Goal: Task Accomplishment & Management: Use online tool/utility

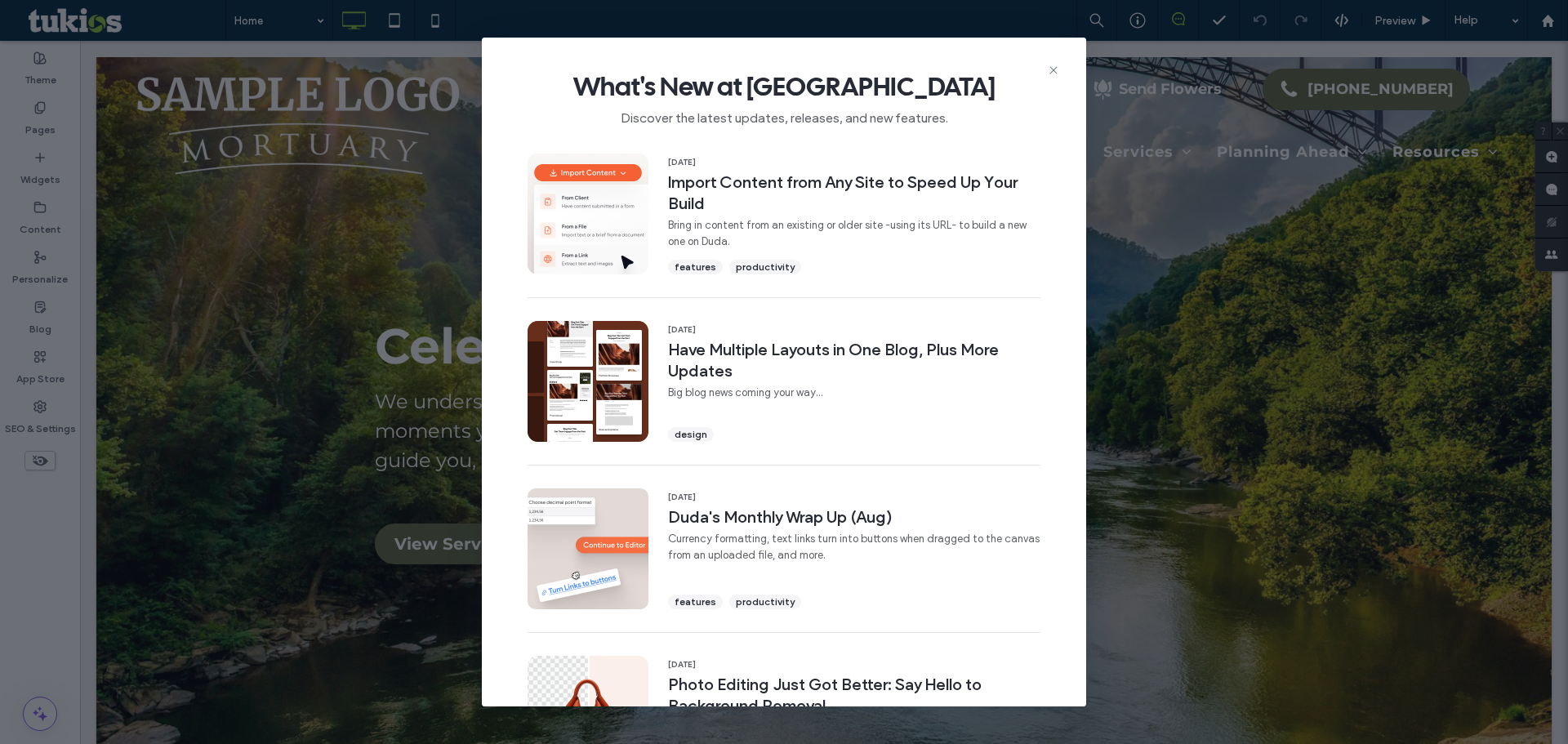
click at [1059, 78] on span "What's New at Duda" at bounding box center [784, 87] width 552 height 33
click at [1057, 71] on icon at bounding box center [1053, 69] width 13 height 13
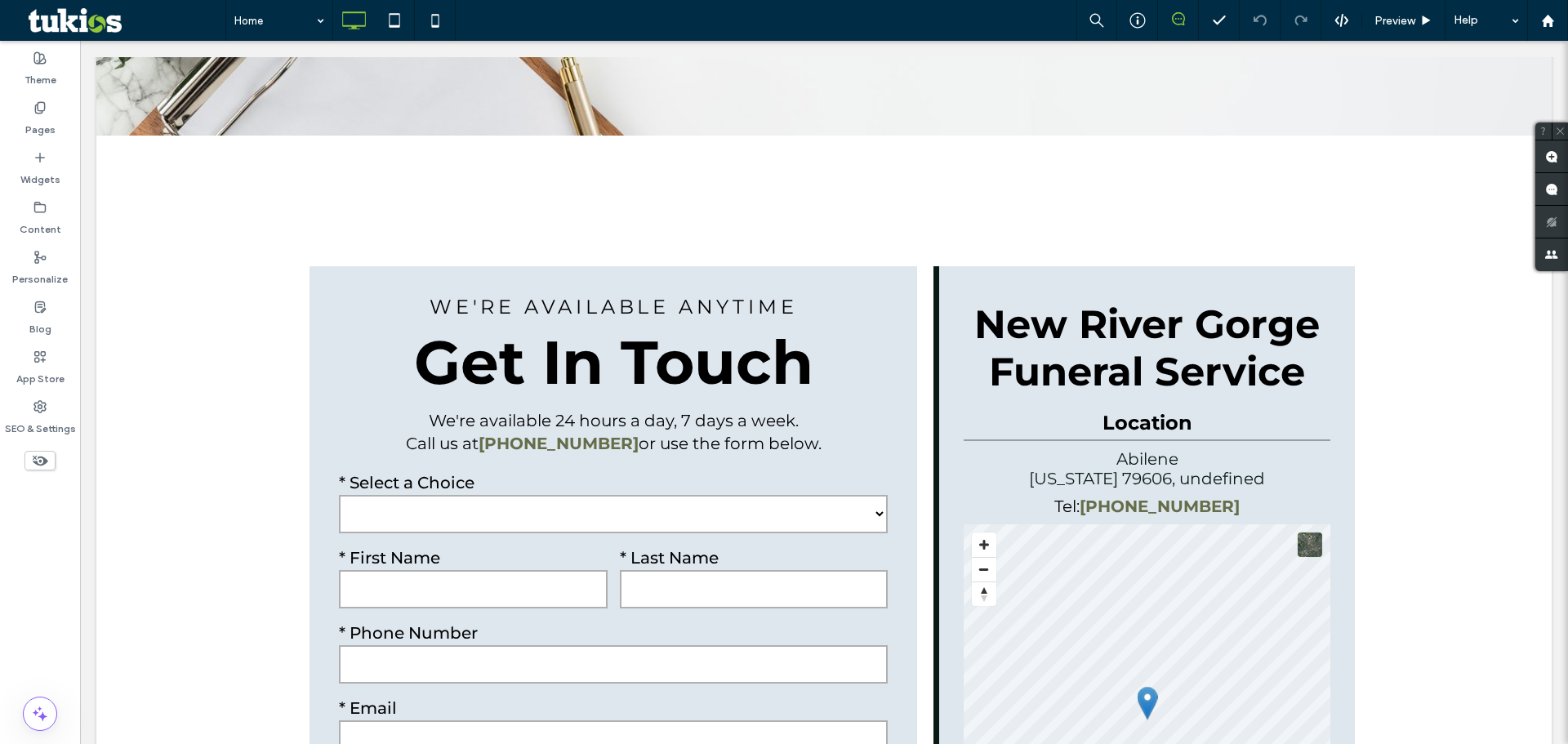
scroll to position [3185, 0]
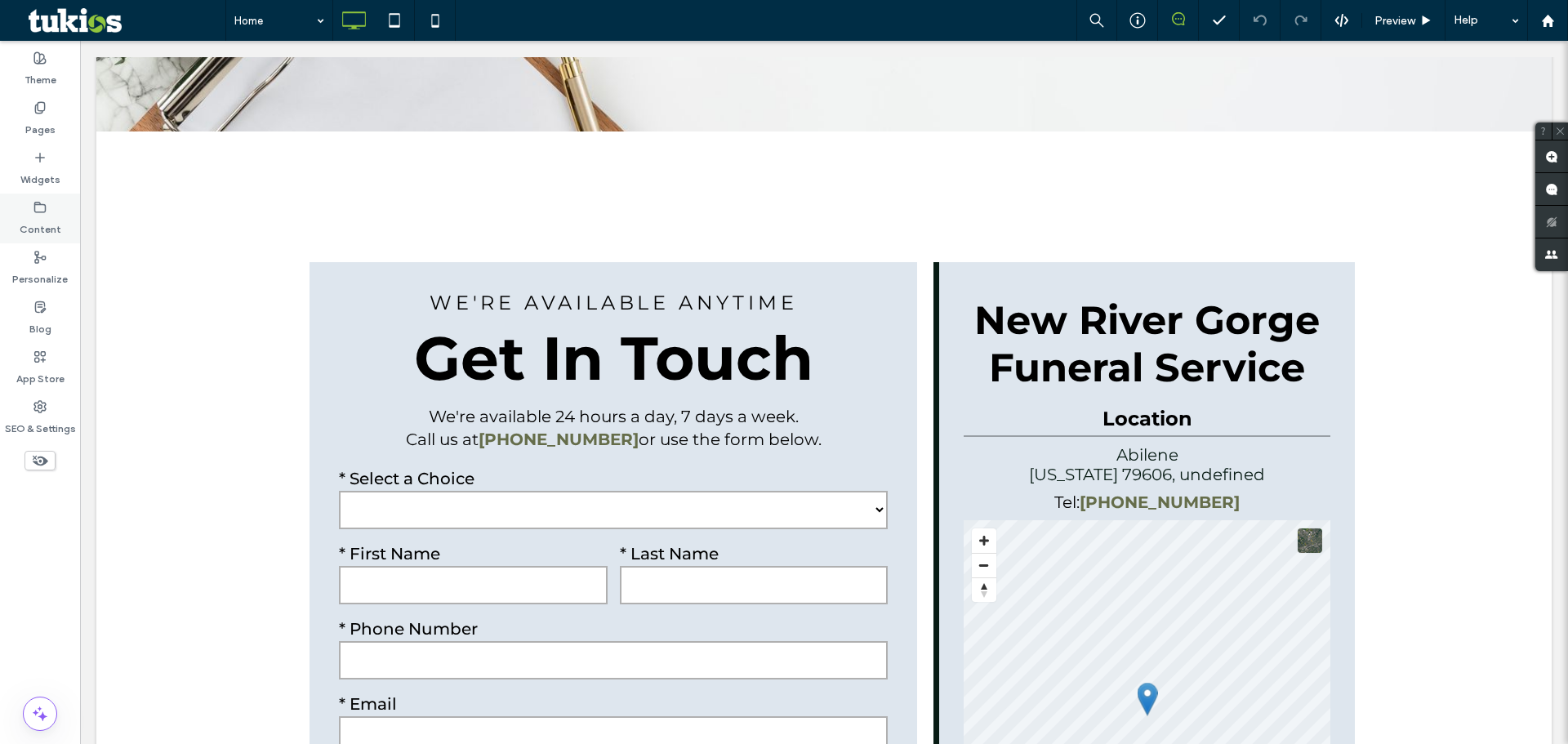
click at [50, 220] on label "Content" at bounding box center [40, 225] width 42 height 23
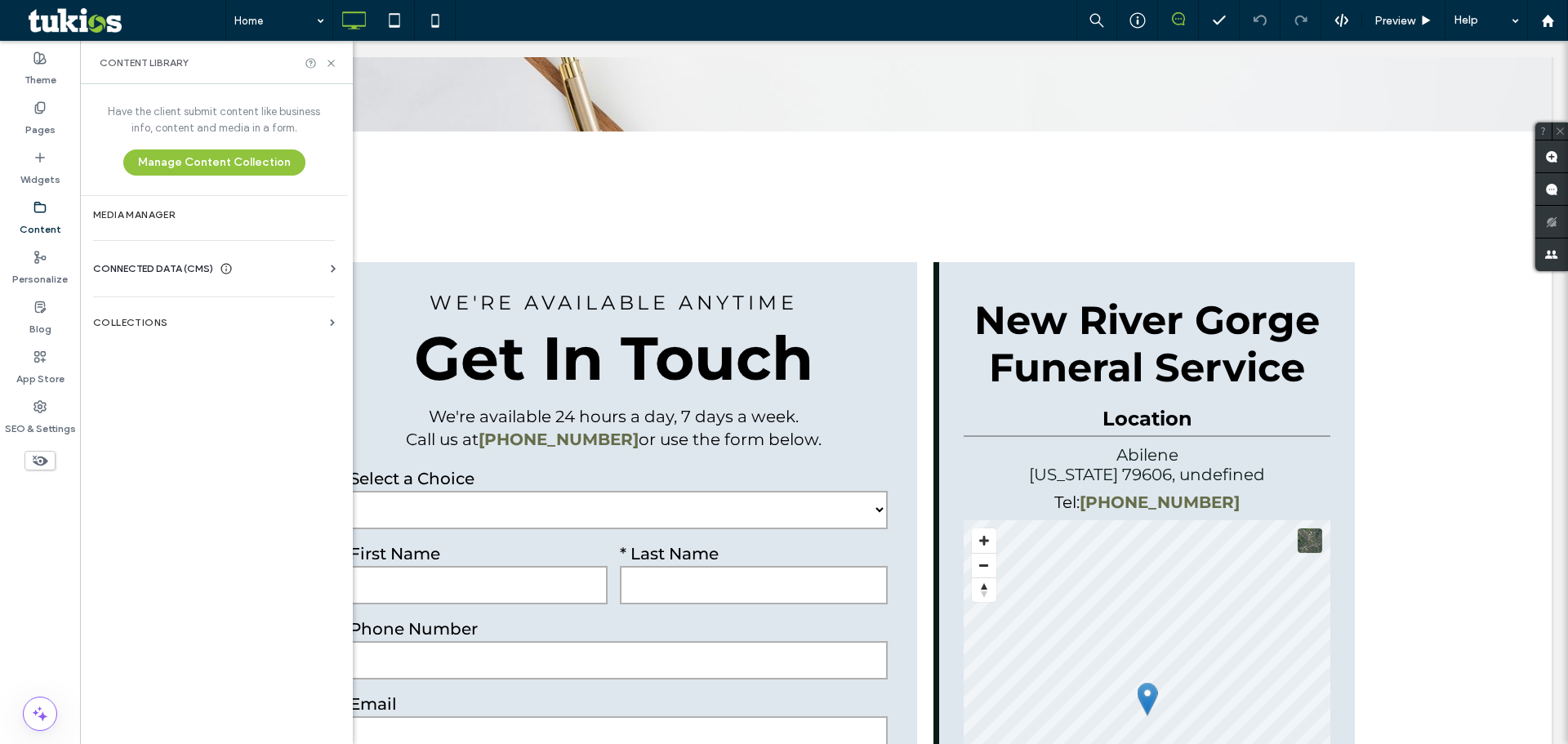
click at [184, 268] on span "CONNECTED DATA (CMS)" at bounding box center [153, 268] width 120 height 16
click at [202, 309] on label "Business Info" at bounding box center [217, 309] width 222 height 11
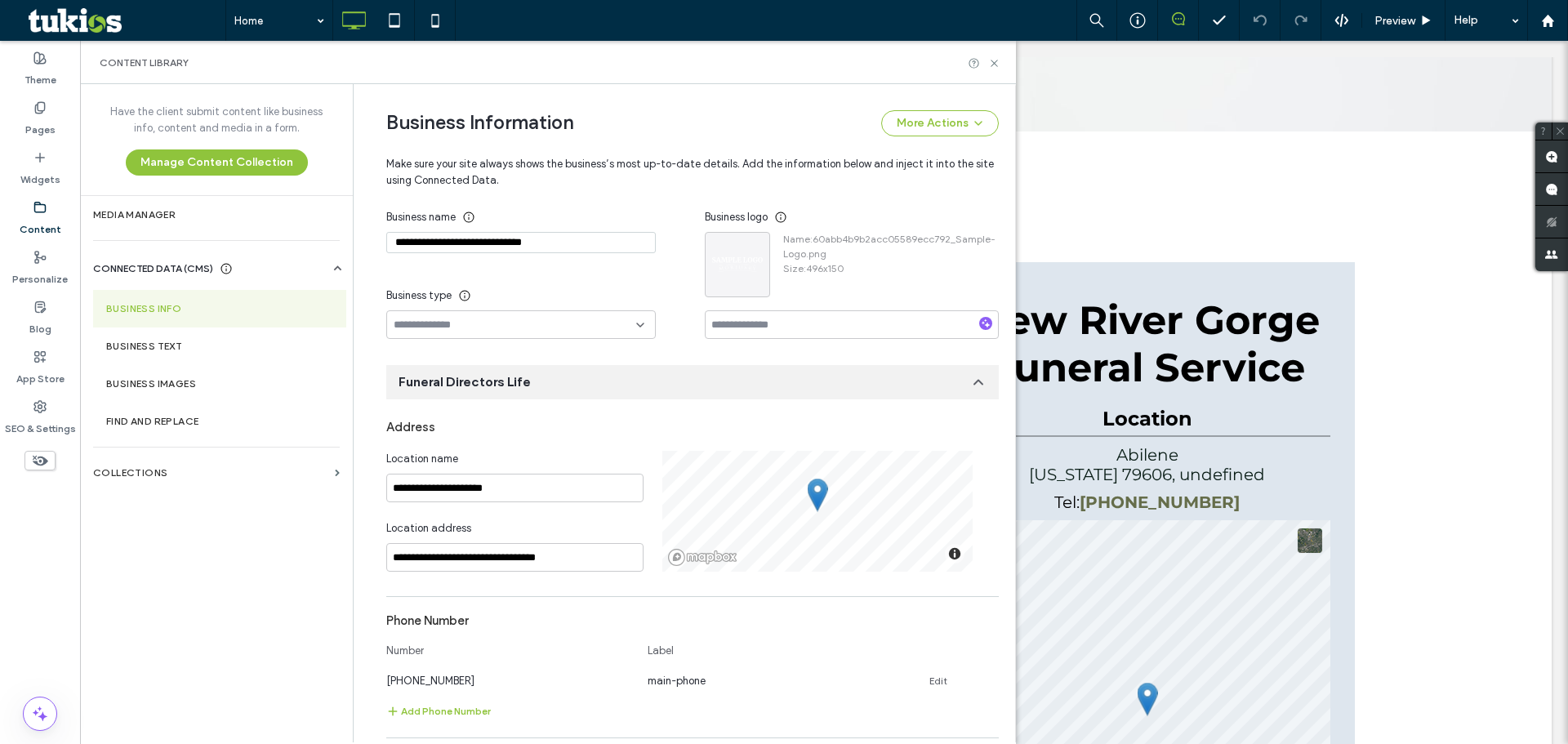
scroll to position [0, 0]
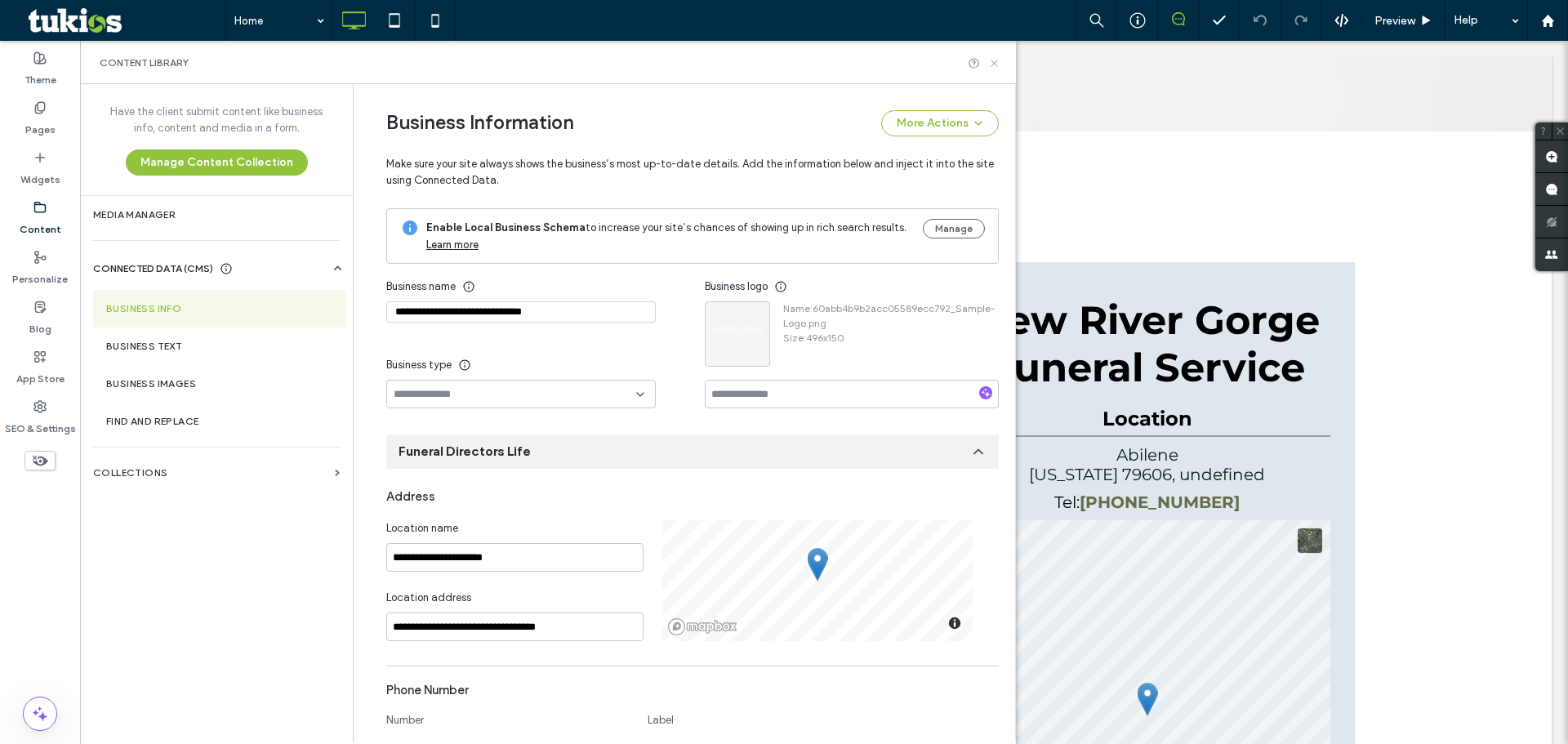
click at [995, 58] on div "Content Library" at bounding box center [548, 63] width 936 height 44
click at [993, 63] on icon at bounding box center [994, 63] width 12 height 12
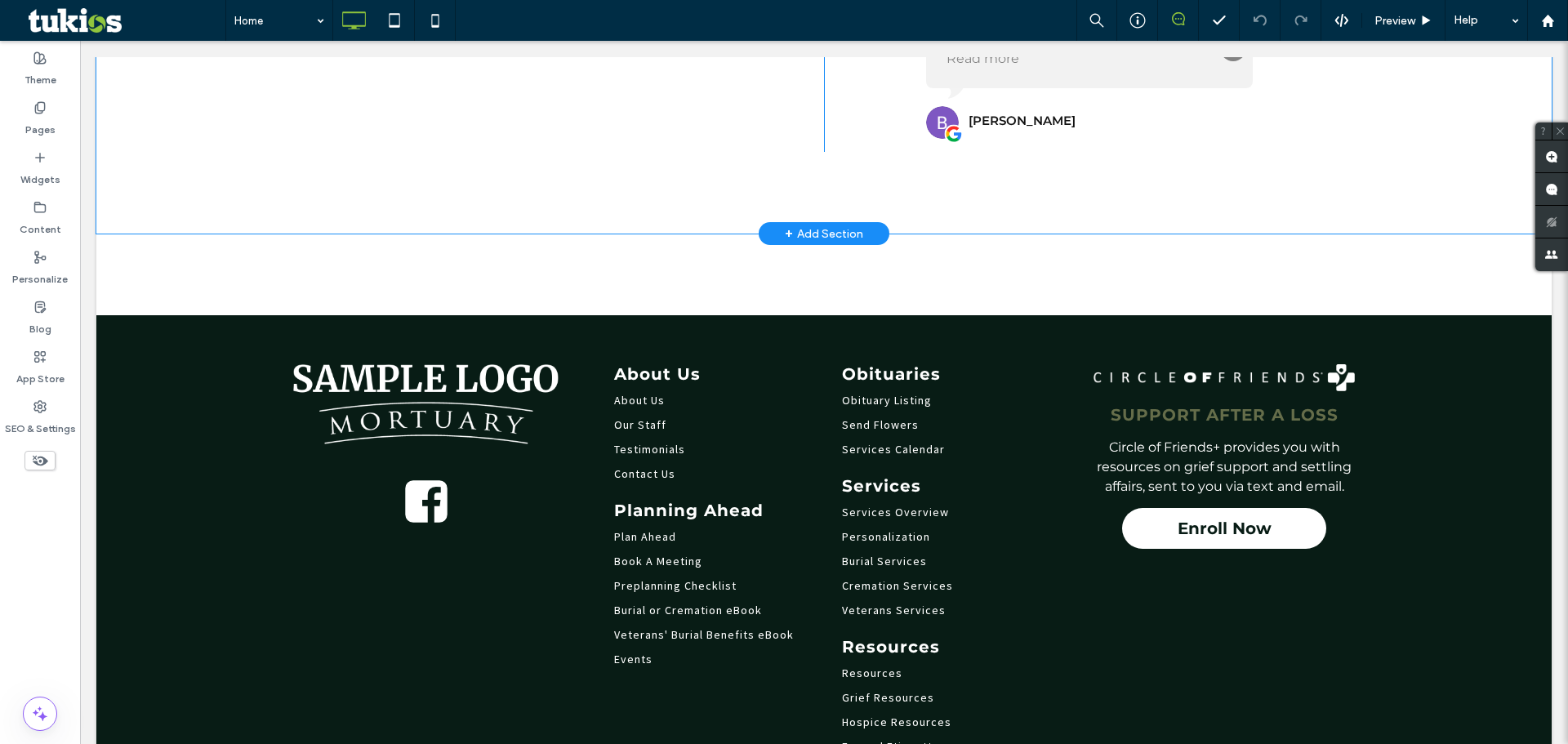
scroll to position [4574, 0]
